Goal: Information Seeking & Learning: Find specific fact

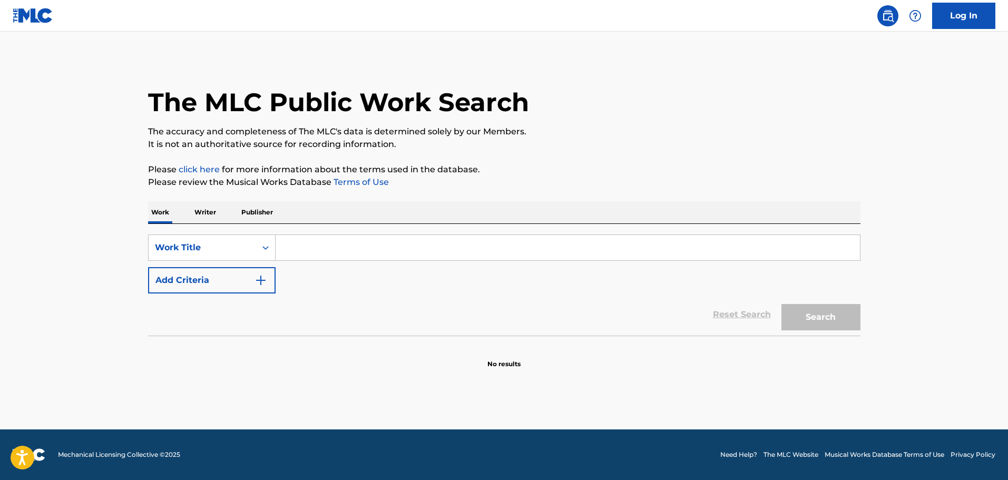
click at [310, 251] on input "Search Form" at bounding box center [567, 247] width 584 height 25
paste input "CRY LOVE"
type input "CRY LOVE"
drag, startPoint x: 268, startPoint y: 298, endPoint x: 266, endPoint y: 293, distance: 5.7
click at [267, 297] on div "Reset Search Search" at bounding box center [504, 314] width 712 height 42
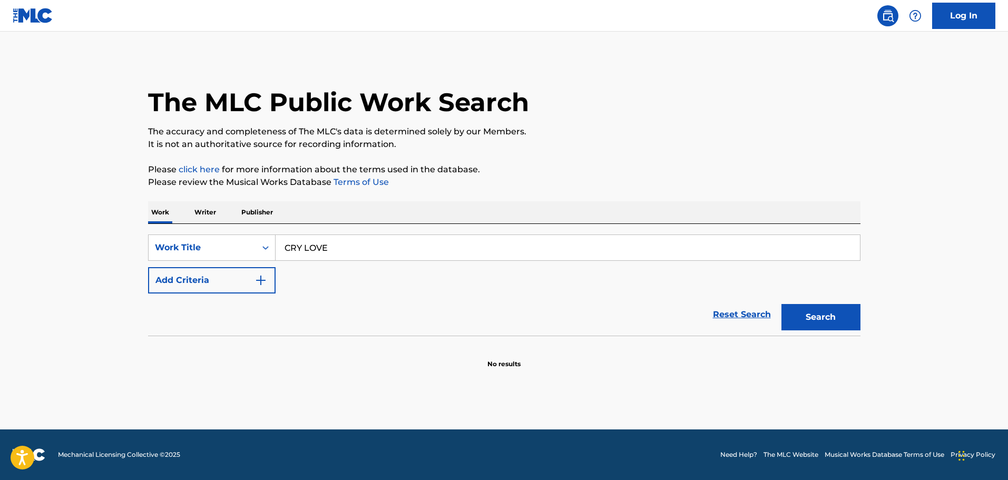
click at [265, 291] on button "Add Criteria" at bounding box center [211, 280] width 127 height 26
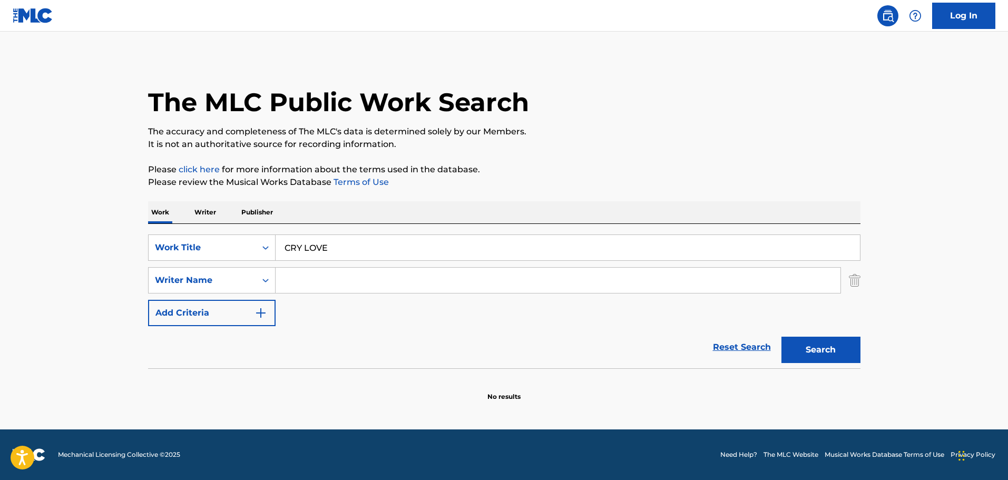
click at [292, 279] on input "Search Form" at bounding box center [557, 280] width 565 height 25
paste input "[PERSON_NAME]"
type input "[PERSON_NAME]"
click at [813, 350] on button "Search" at bounding box center [820, 350] width 79 height 26
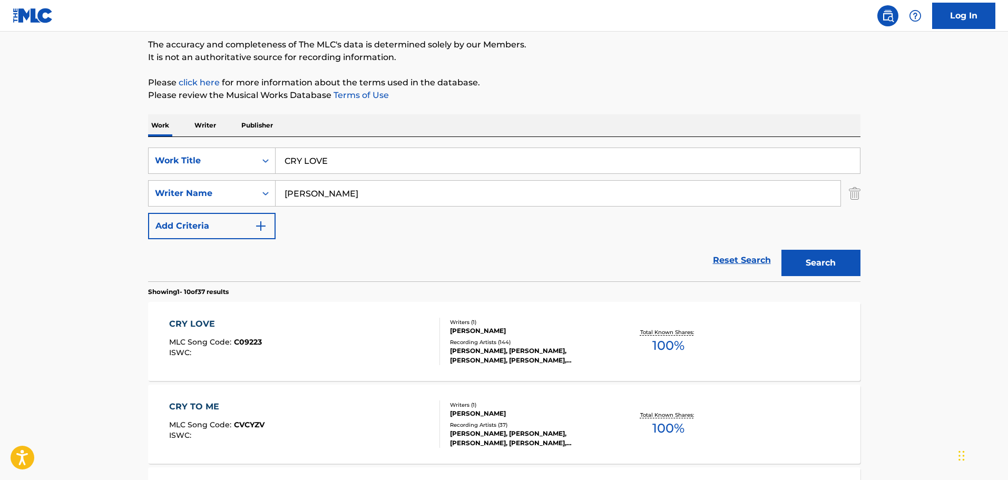
scroll to position [105, 0]
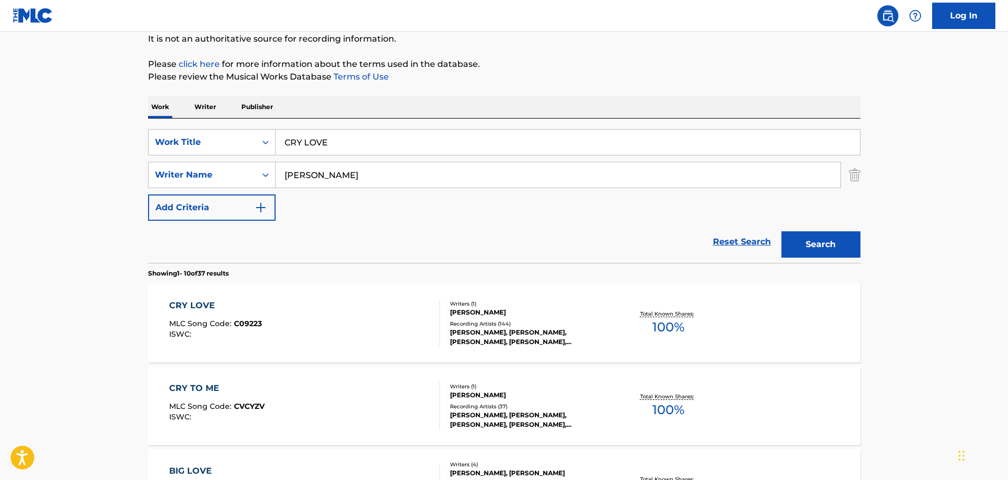
click at [391, 313] on div "CRY LOVE MLC Song Code : C09223 ISWC :" at bounding box center [304, 322] width 271 height 47
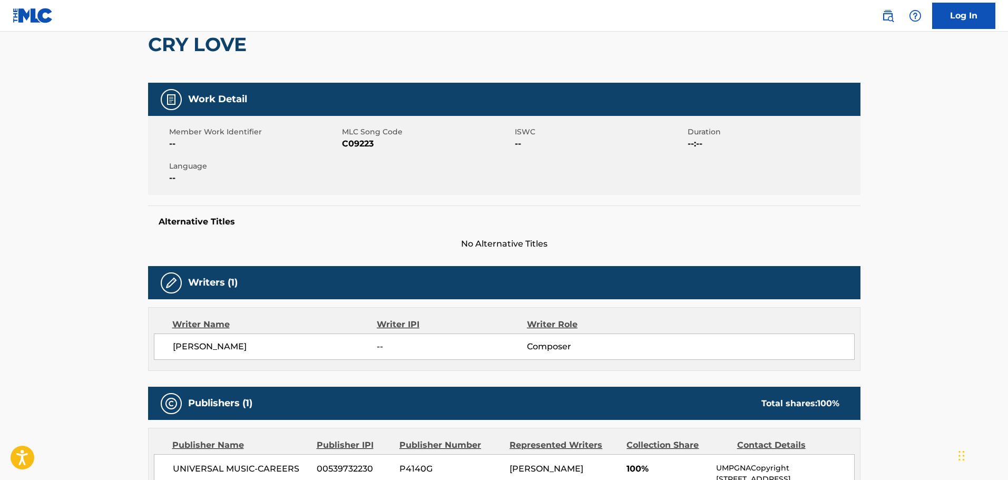
scroll to position [105, 0]
